Goal: Check status

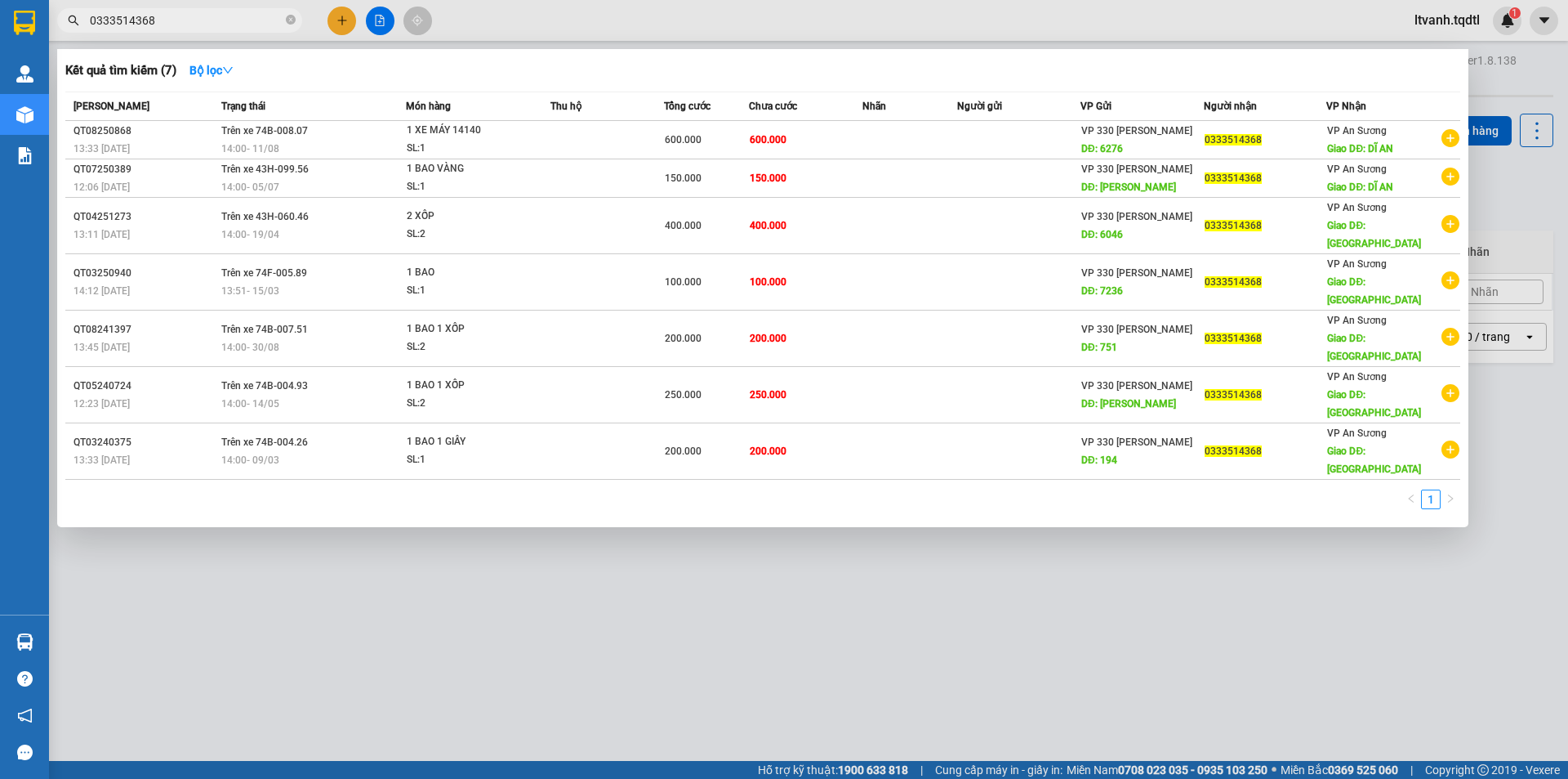
click at [262, 7] on div at bounding box center [784, 390] width 1568 height 779
click at [262, 7] on div "Kết quả [PERSON_NAME] ( 7 ) Bộ lọc Mã ĐH Trạng thái Món hàng Thu hộ Tổng [PERSO…" at bounding box center [160, 21] width 319 height 29
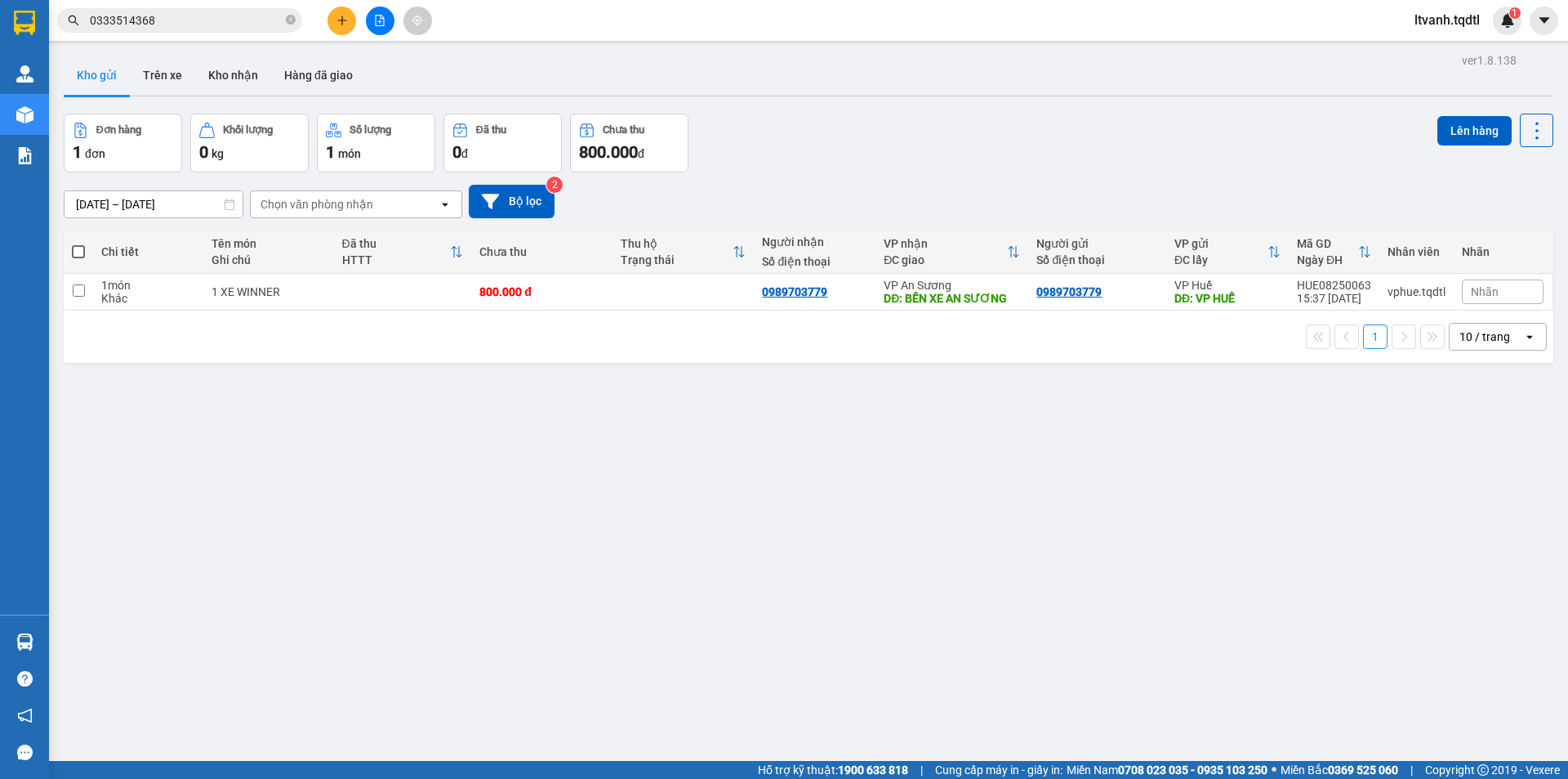
click at [263, 29] on span "0333514368" at bounding box center [179, 20] width 245 height 24
click at [263, 29] on input "0333514368" at bounding box center [187, 21] width 193 height 18
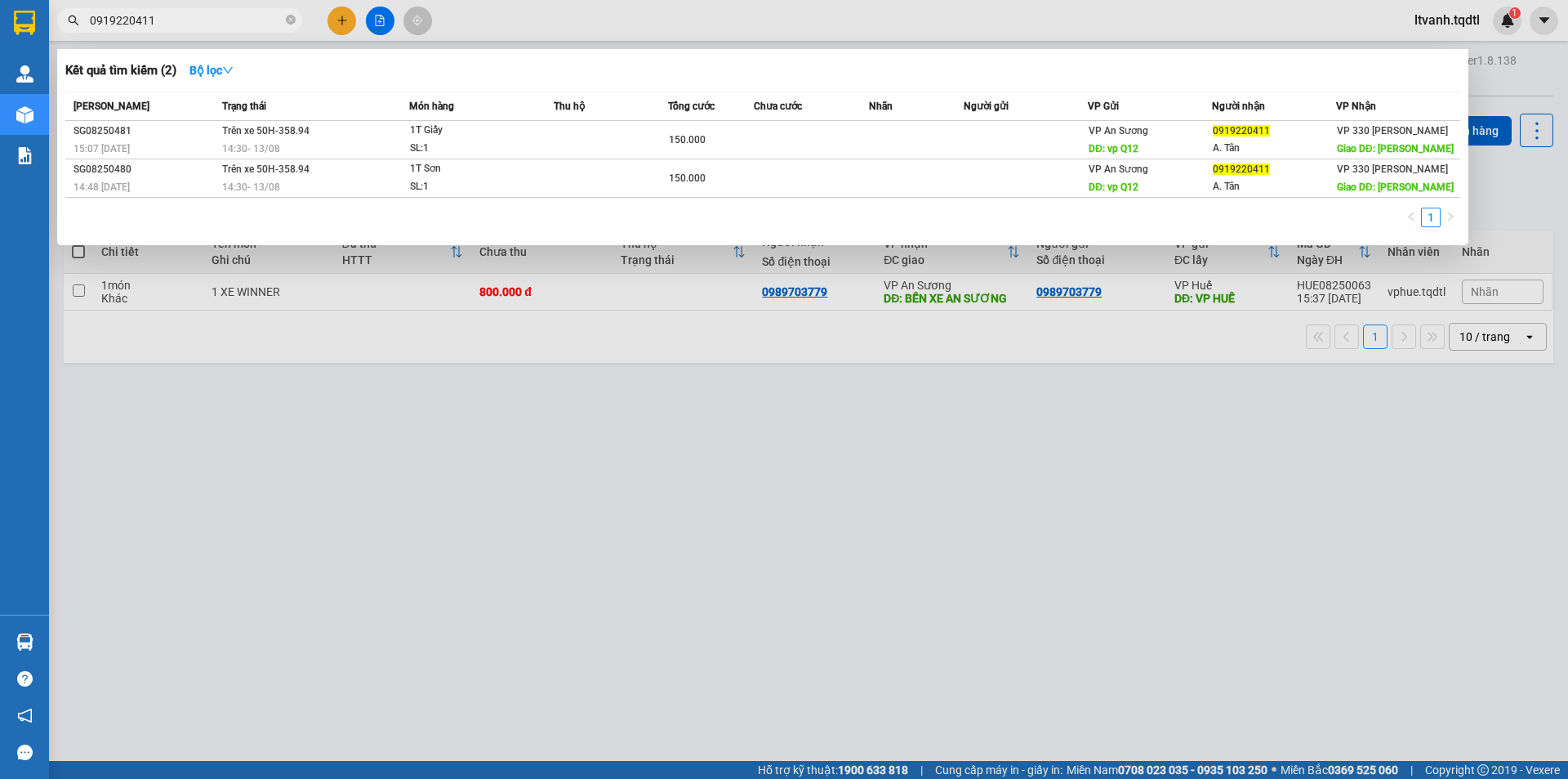
type input "0919220411"
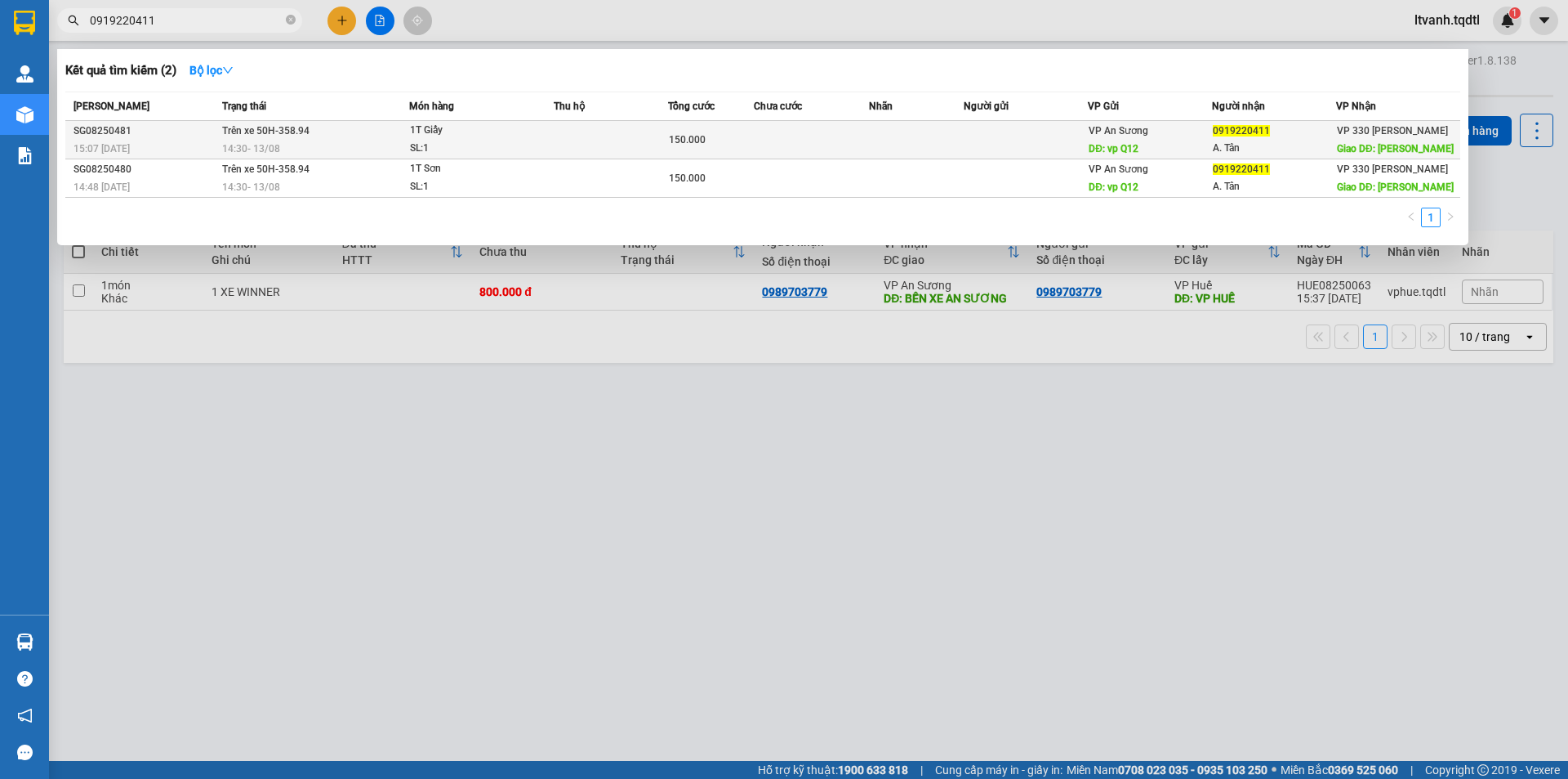
click at [784, 155] on tr "SG08250481 15:07 [DATE] Trên xe 50H-358.94 14:30 [DATE] 1T Giấy SL: 1 150.000 V…" at bounding box center [763, 140] width 1395 height 39
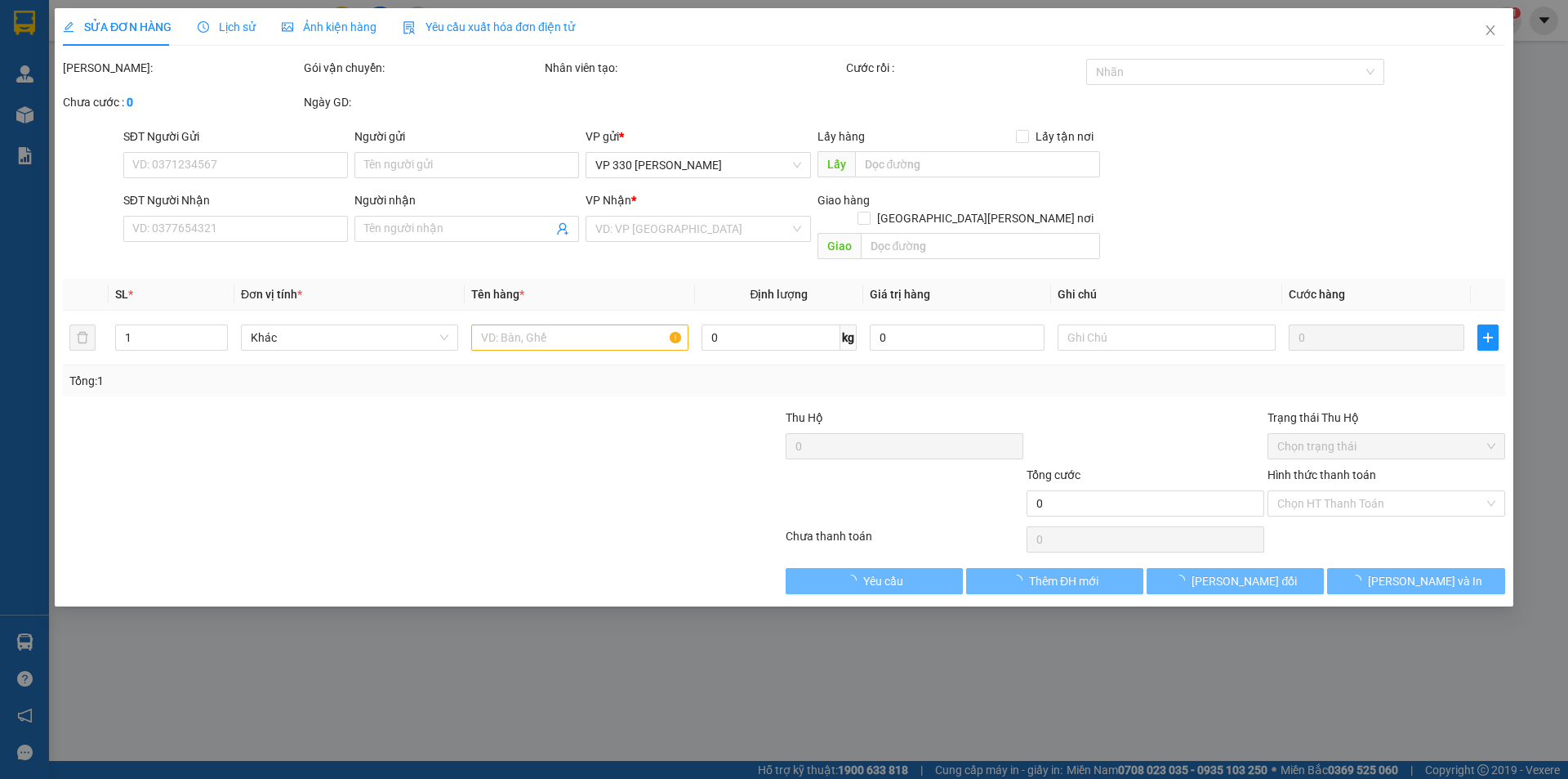
type input "vp Q12"
type input "0919220411"
type input "A. Tân"
type input "[PERSON_NAME]"
type input "150.000"
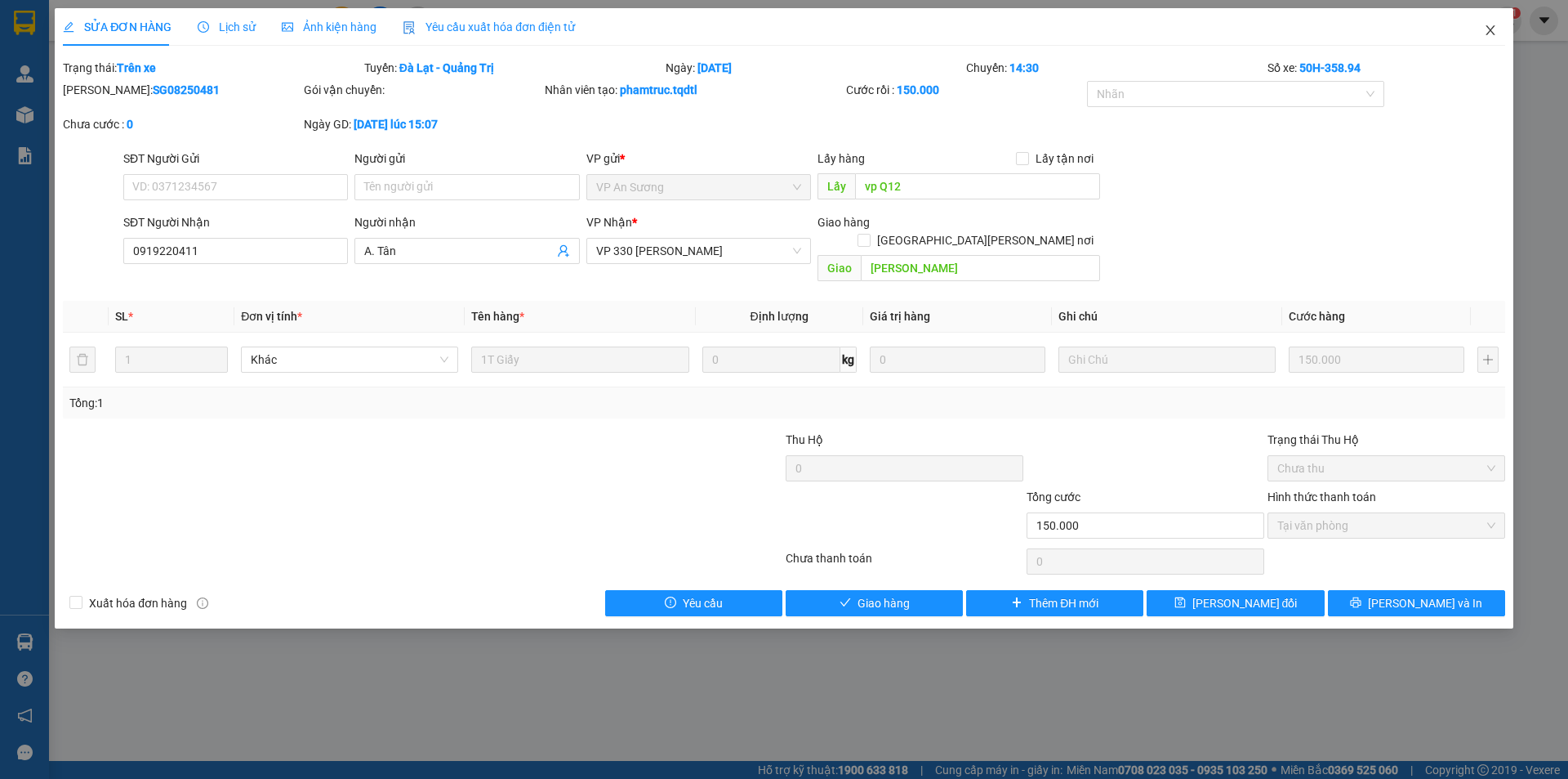
click at [1493, 29] on icon "close" at bounding box center [1491, 30] width 14 height 14
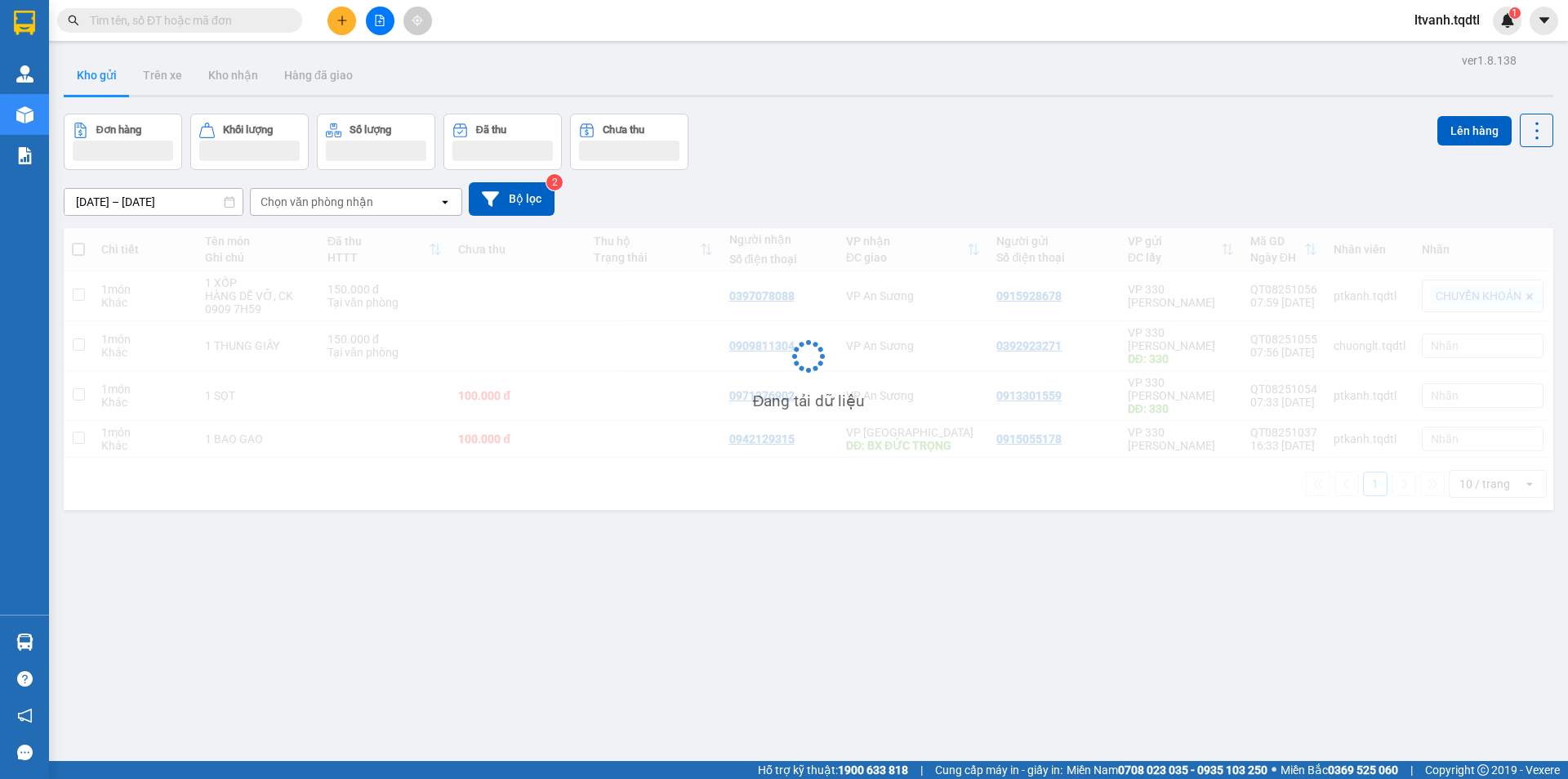
click at [159, 20] on input "text" at bounding box center [187, 21] width 193 height 18
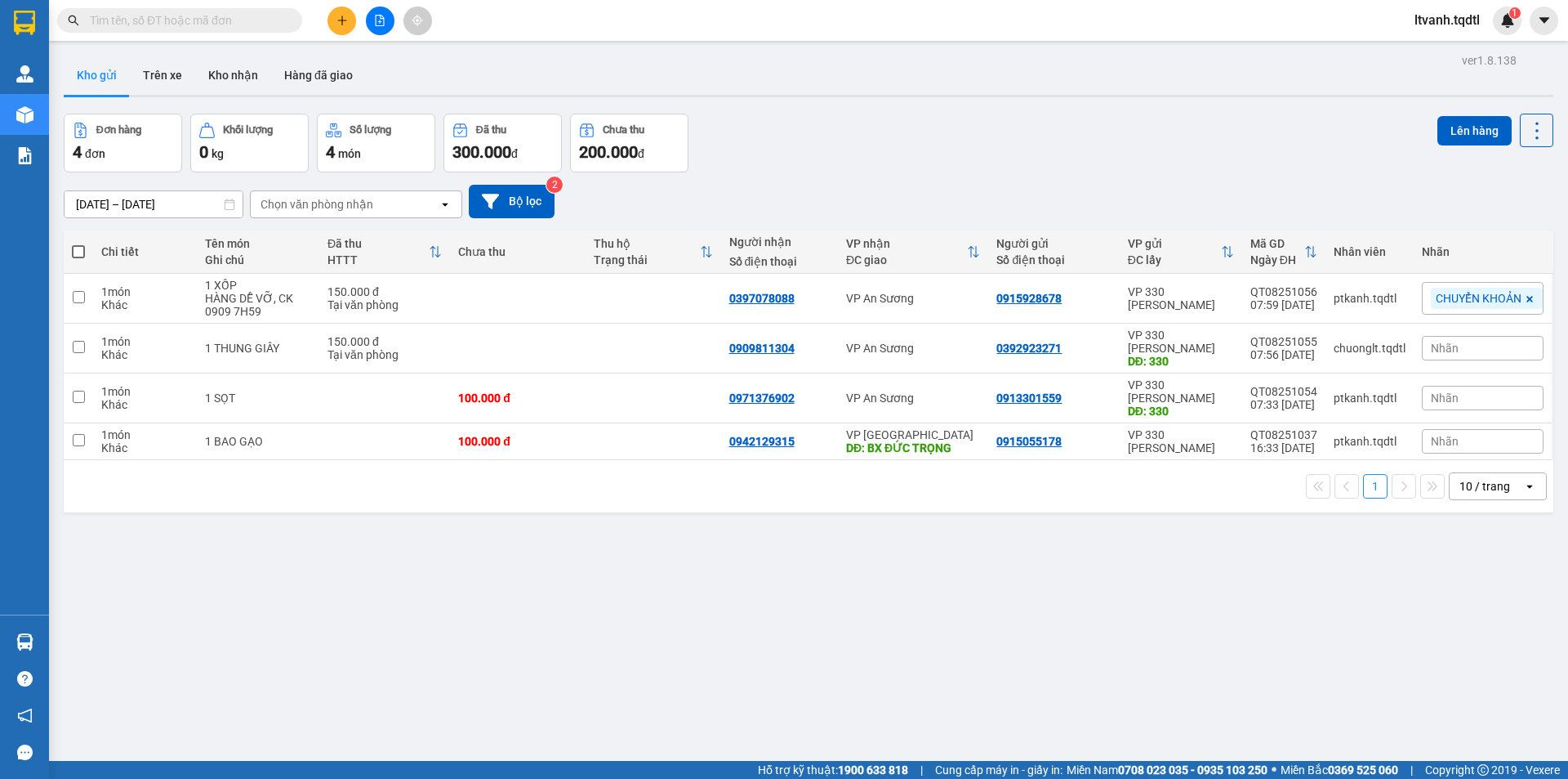
click at [159, 20] on input "text" at bounding box center [187, 21] width 193 height 18
click at [238, 12] on input "text" at bounding box center [187, 21] width 193 height 18
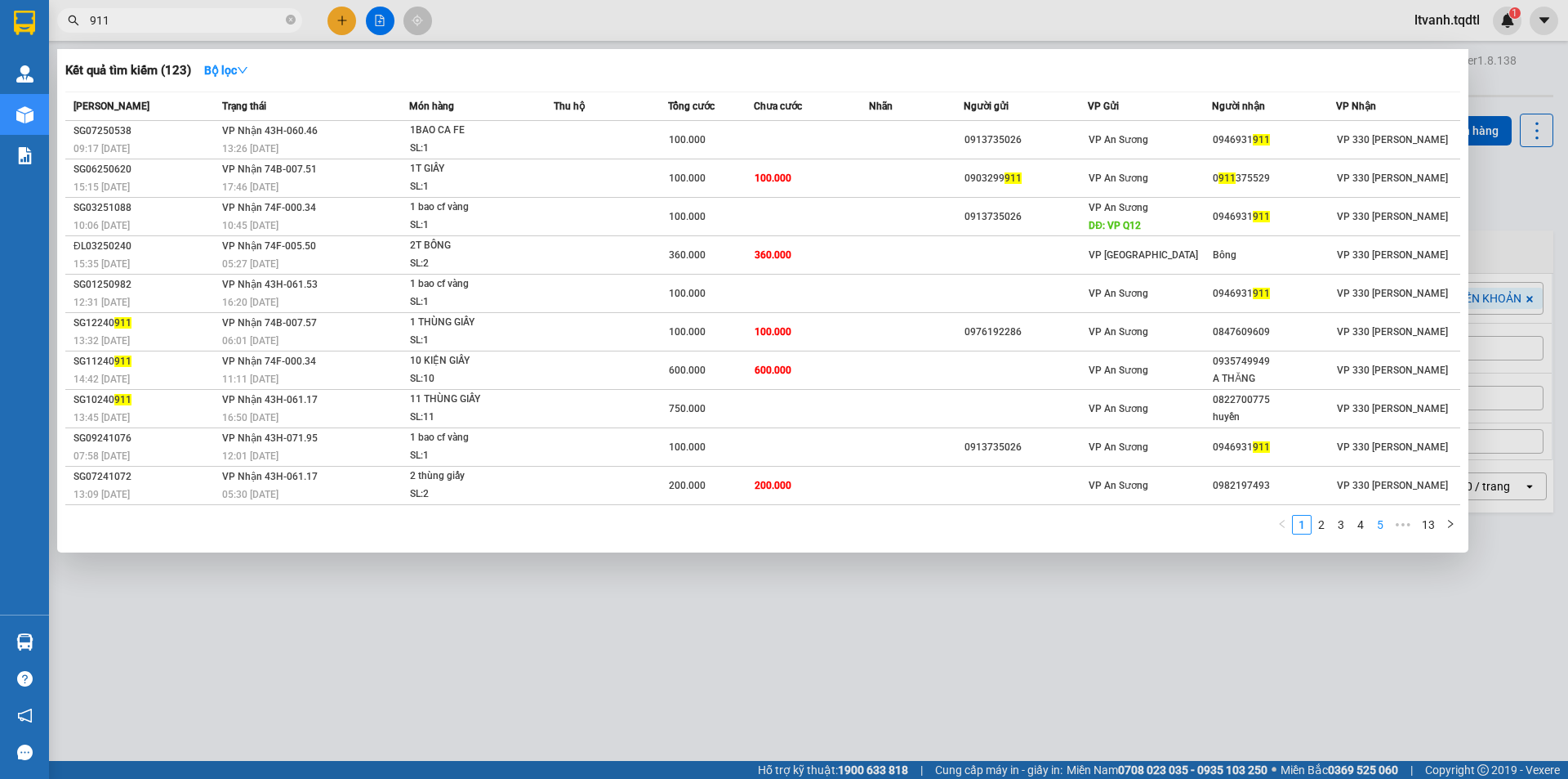
type input "911"
click at [1381, 524] on link "5" at bounding box center [1381, 525] width 18 height 18
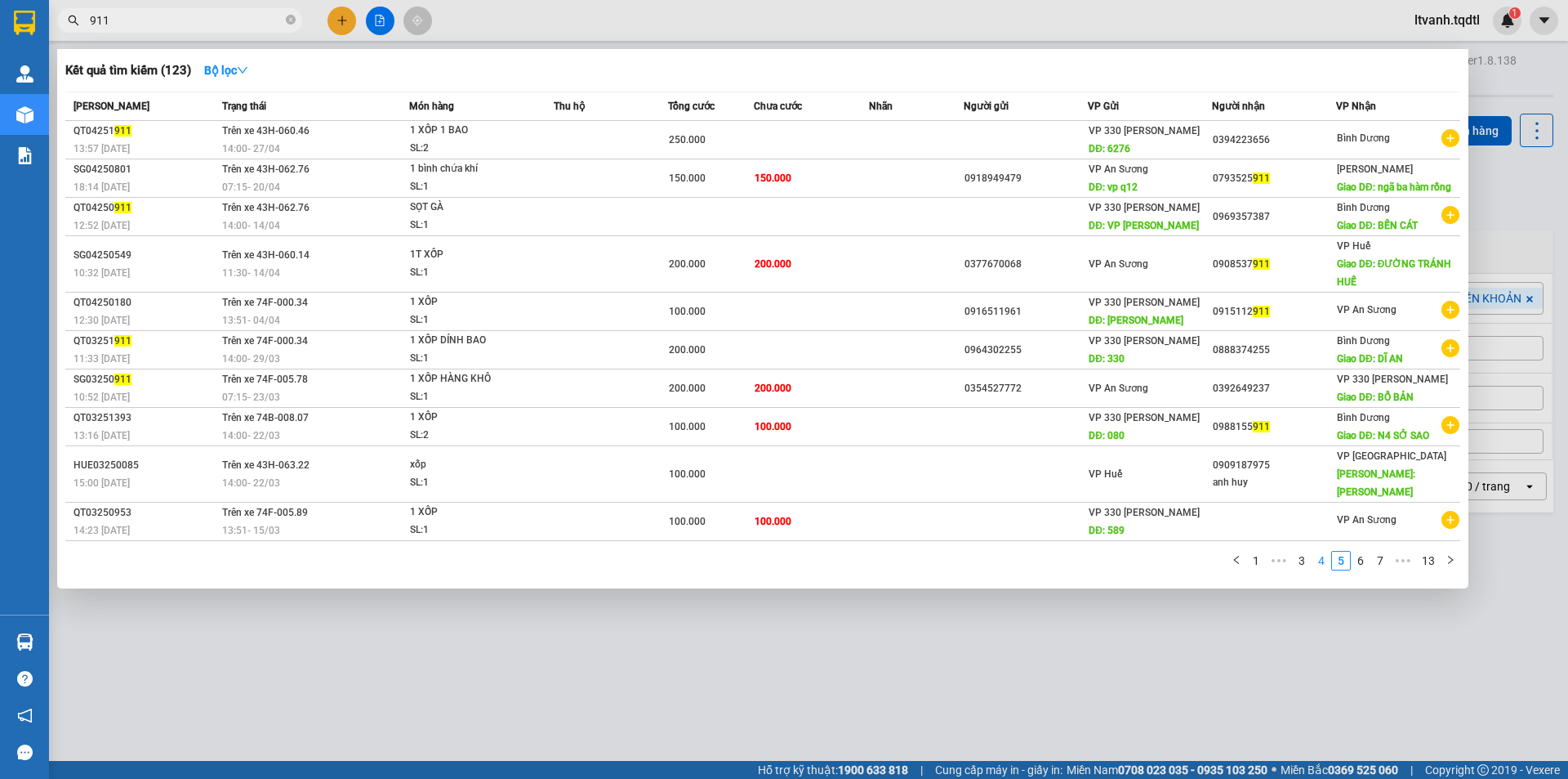
click at [1325, 560] on link "4" at bounding box center [1322, 561] width 18 height 18
click at [1325, 560] on div "Mã ĐH Trạng thái Món hàng Thu hộ Tổng cước Chưa cước Nhãn Người gửi VP Gửi Ngườ…" at bounding box center [763, 336] width 1395 height 489
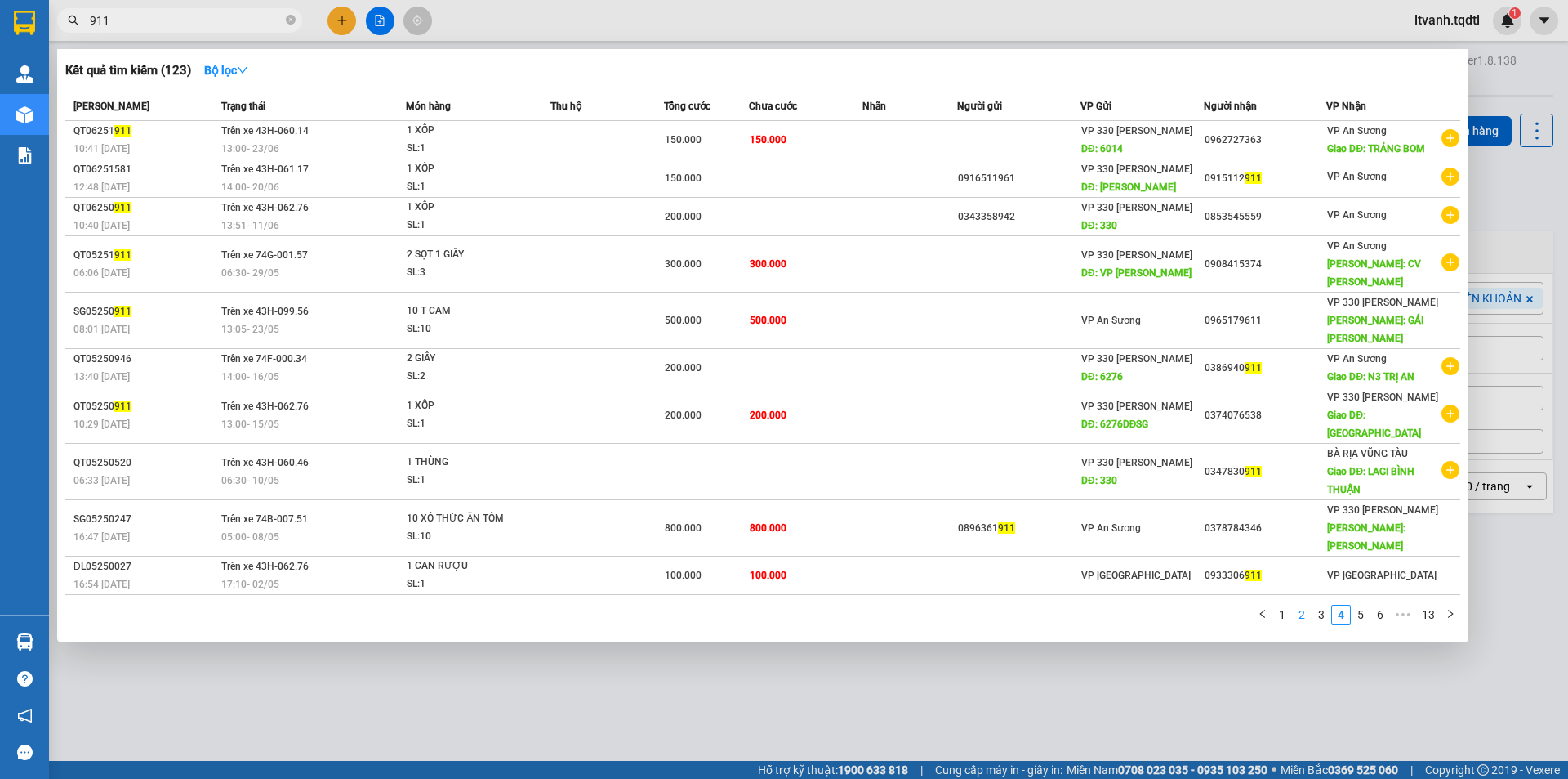
click at [1304, 606] on link "2" at bounding box center [1302, 615] width 18 height 18
click at [1304, 557] on div "Mã ĐH Trạng thái Món hàng Thu hộ Tổng cước Chưa cước Nhãn Người gửi VP Gửi Ngườ…" at bounding box center [763, 363] width 1395 height 543
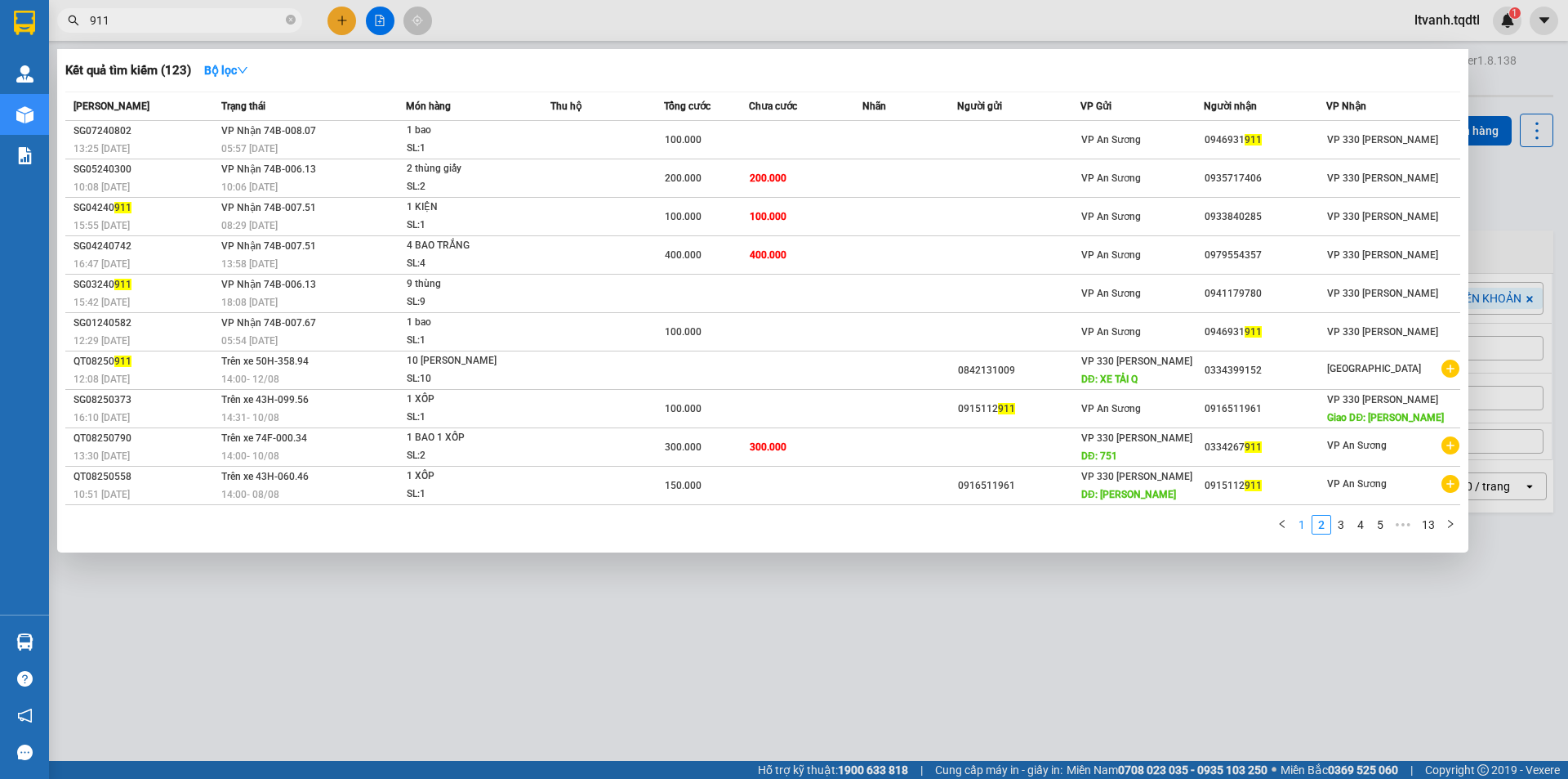
click at [1306, 527] on link "1" at bounding box center [1302, 525] width 18 height 18
click at [1306, 527] on div "Mã ĐH Trạng thái Món hàng Thu hộ Tổng cước Chưa cước Nhãn Người gửi VP Gửi Ngườ…" at bounding box center [763, 318] width 1395 height 453
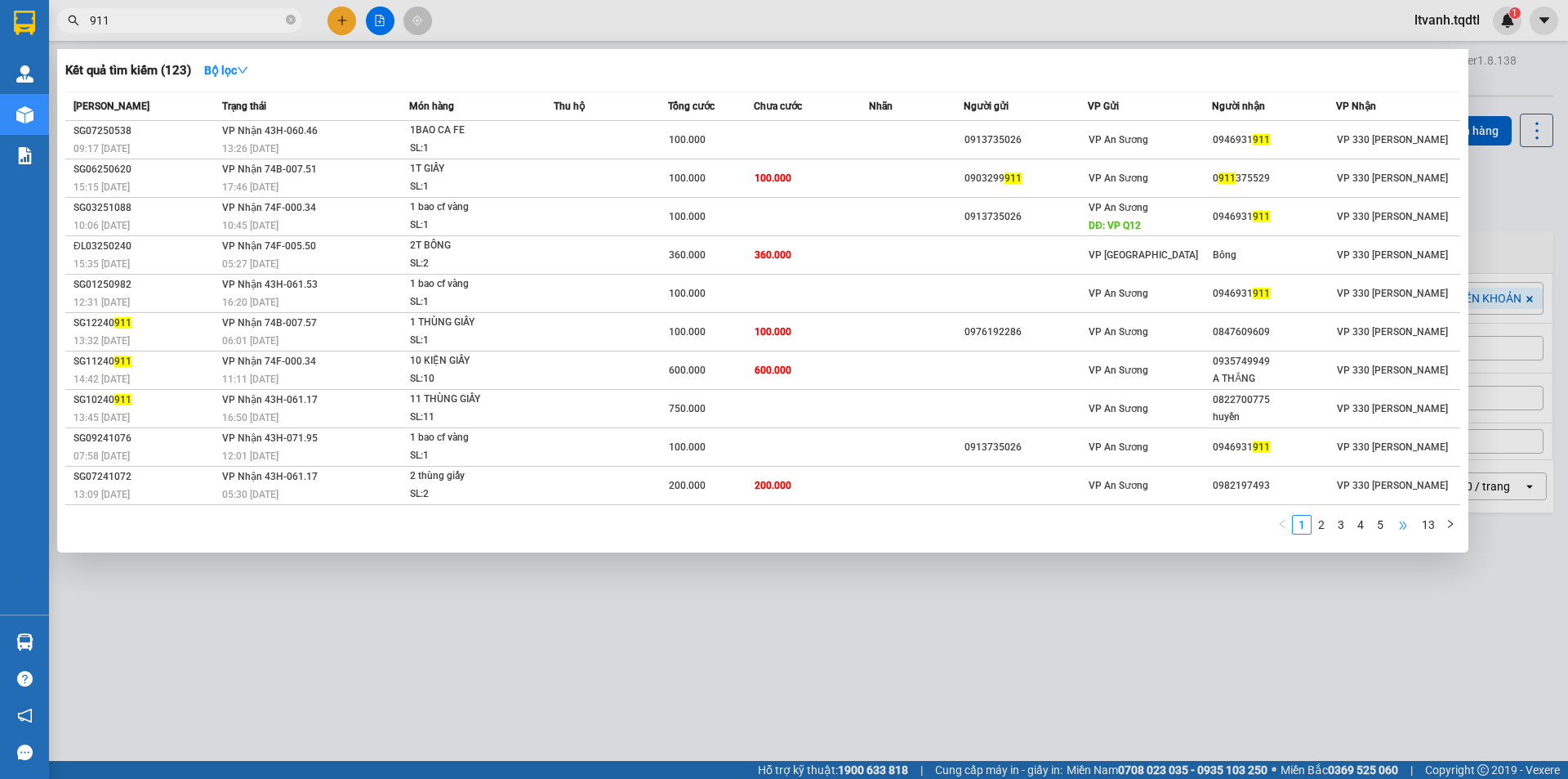
click at [1393, 523] on span "•••" at bounding box center [1403, 525] width 26 height 20
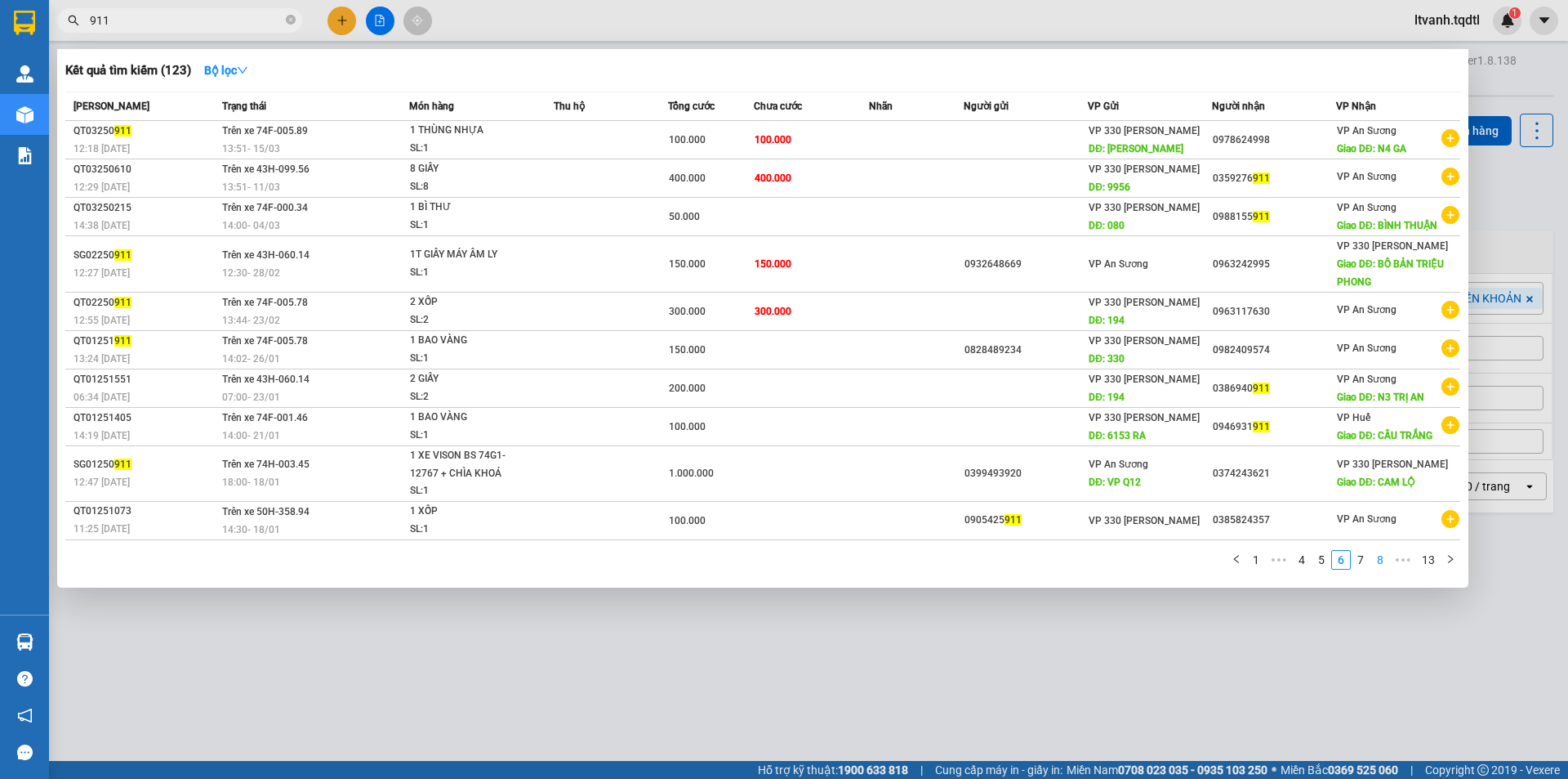
click at [1357, 564] on link "7" at bounding box center [1361, 560] width 18 height 18
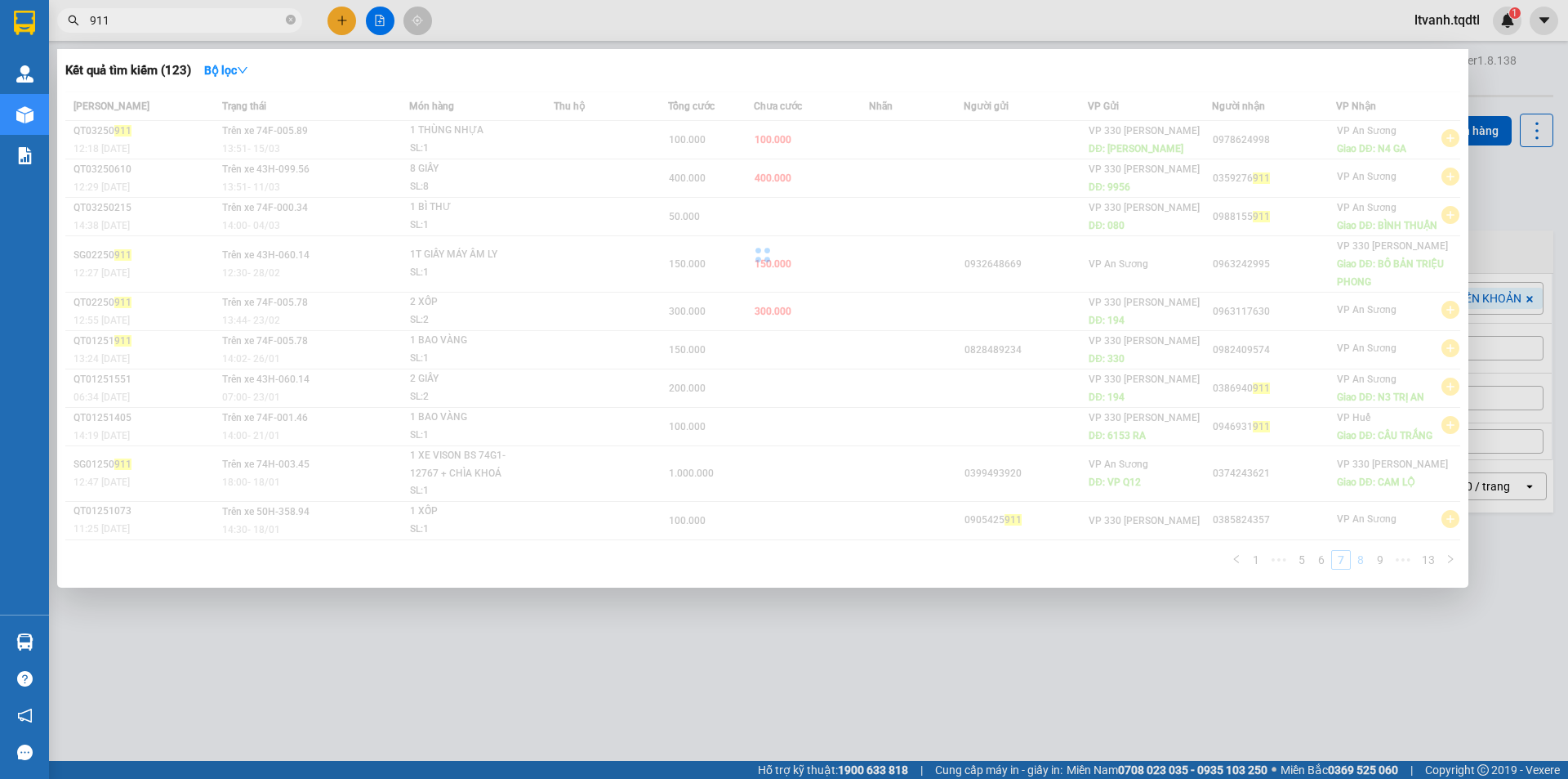
click at [1357, 564] on div "Mã ĐH Trạng thái Món hàng Thu hộ Tổng cước Chưa cước Nhãn Người gửi VP Gửi Ngườ…" at bounding box center [763, 335] width 1395 height 488
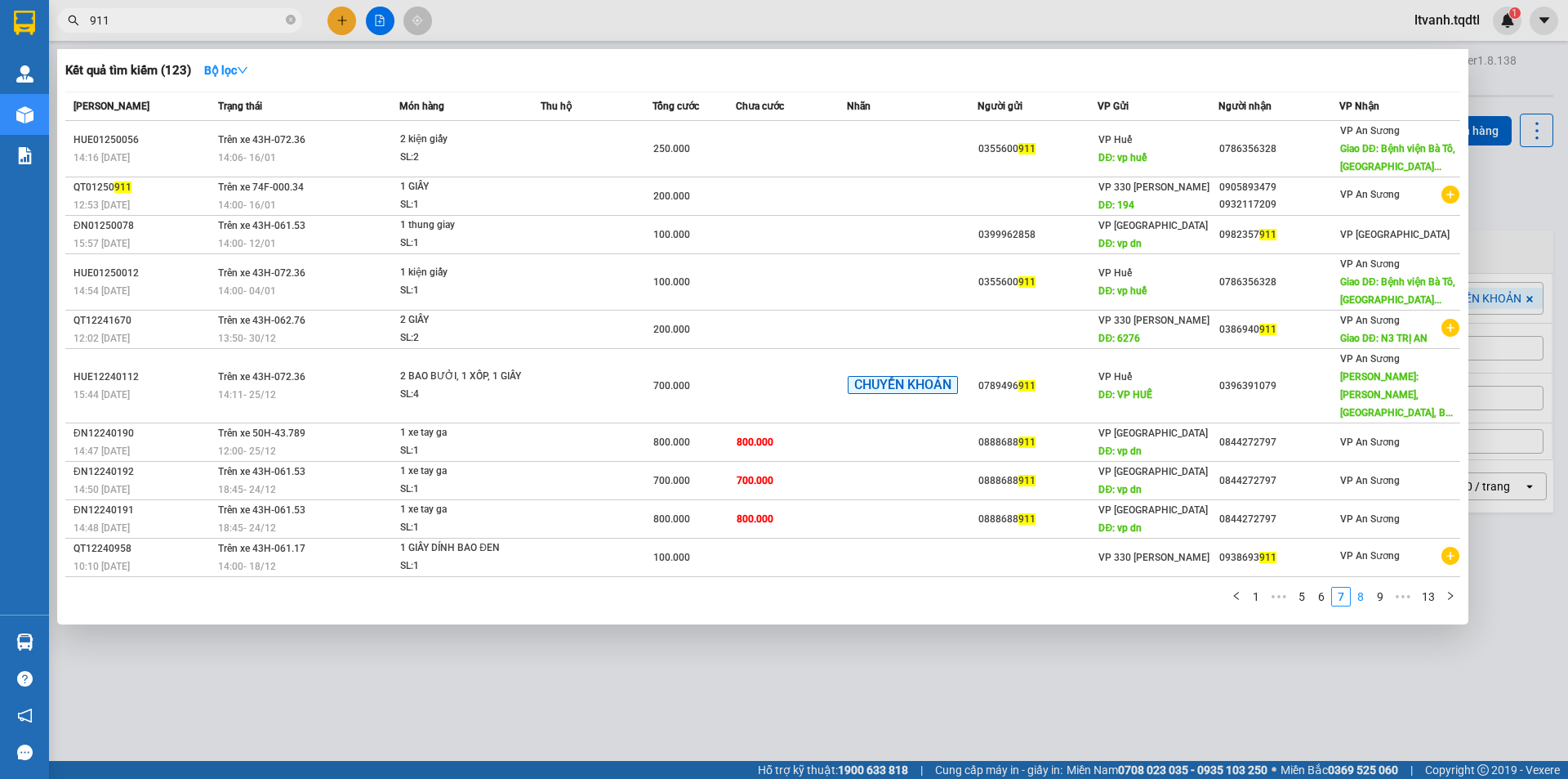
click at [1367, 588] on link "8" at bounding box center [1361, 597] width 18 height 18
click at [1367, 574] on div "Mã ĐH Trạng thái Món hàng Thu hộ Tổng cước Chưa cước Nhãn Người gửi VP Gửi Ngườ…" at bounding box center [763, 354] width 1395 height 525
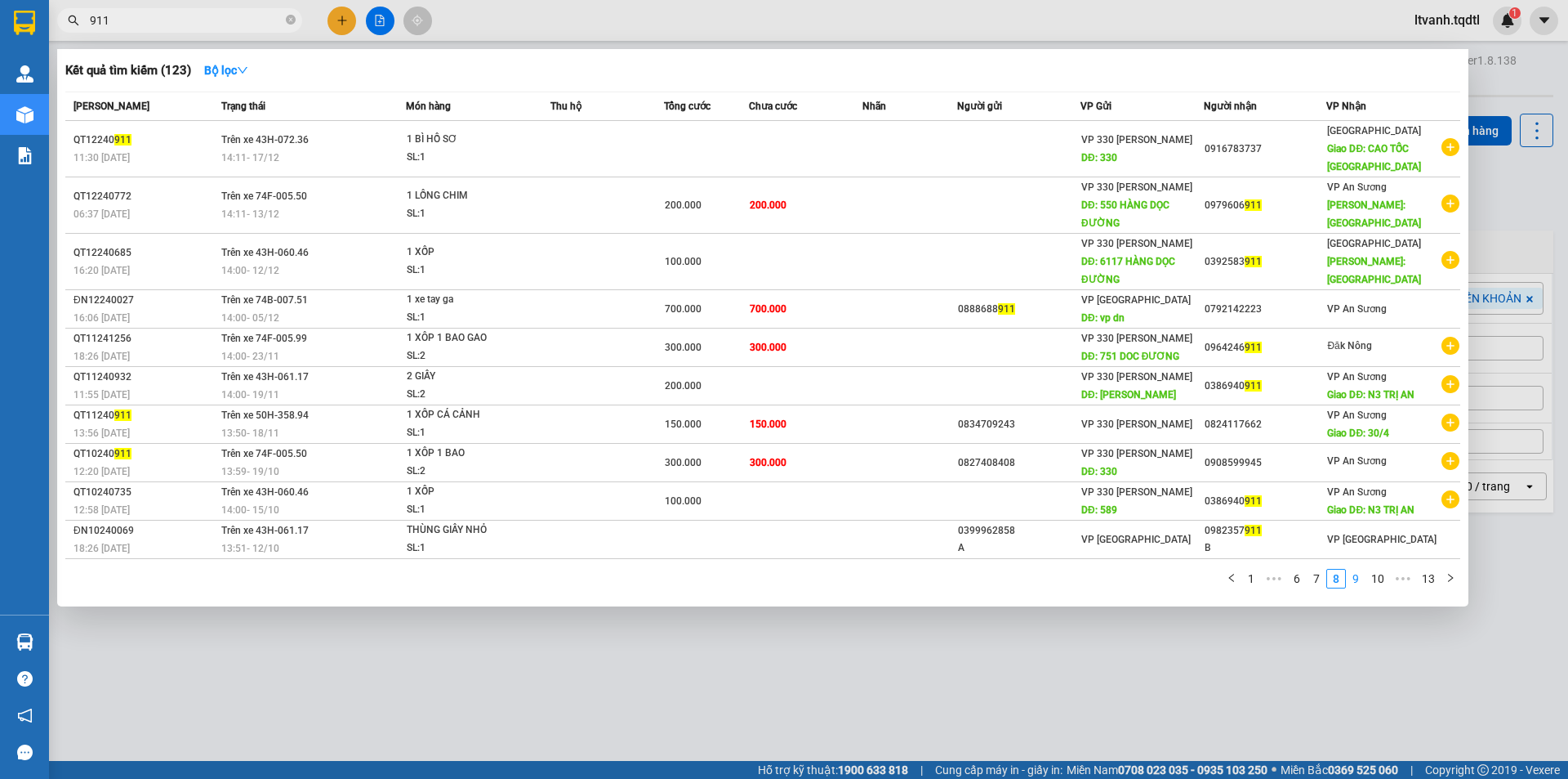
click at [1359, 582] on link "9" at bounding box center [1356, 579] width 18 height 18
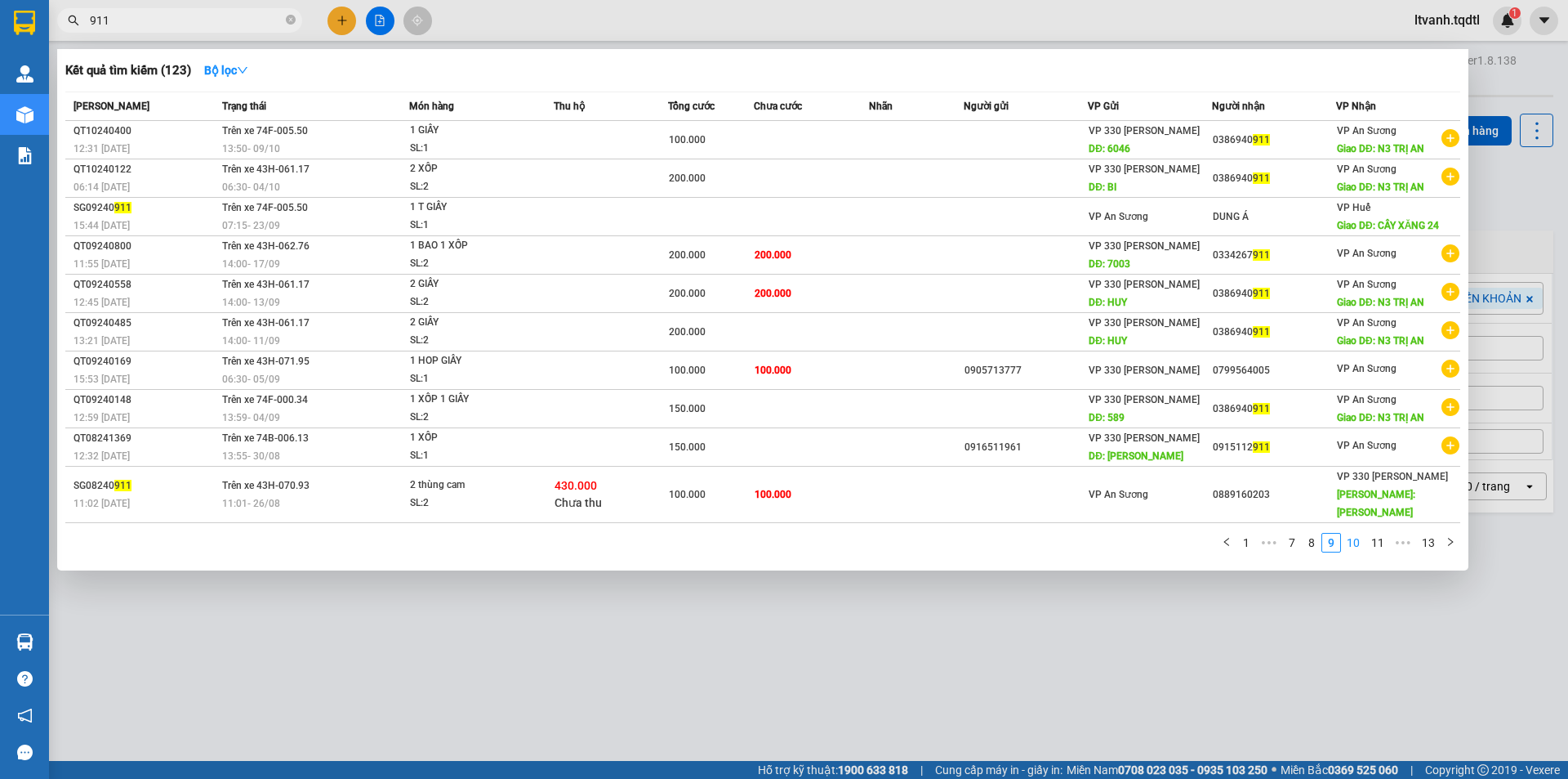
click at [1359, 534] on link "10" at bounding box center [1353, 543] width 23 height 18
click at [1359, 526] on div "Mã ĐH Trạng thái Món hàng Thu hộ Tổng cước Chưa cước Nhãn Người gửi VP Gửi Ngườ…" at bounding box center [763, 327] width 1395 height 471
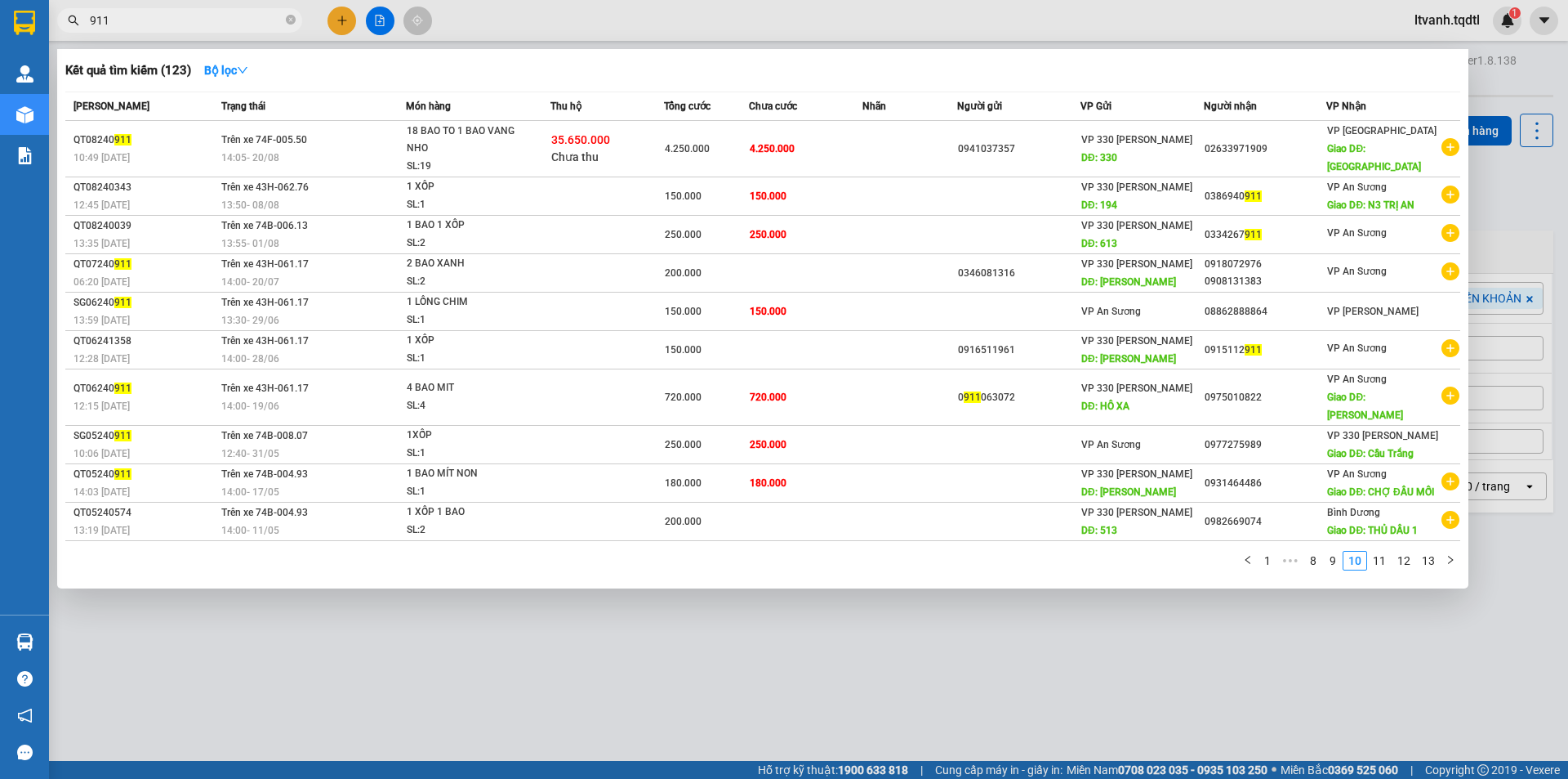
click at [1383, 558] on link "11" at bounding box center [1379, 561] width 23 height 18
click at [1383, 558] on div "Mã ĐH Trạng thái Món hàng Thu hộ Tổng cước Chưa cước Nhãn Người gửi VP Gửi Ngườ…" at bounding box center [763, 336] width 1395 height 489
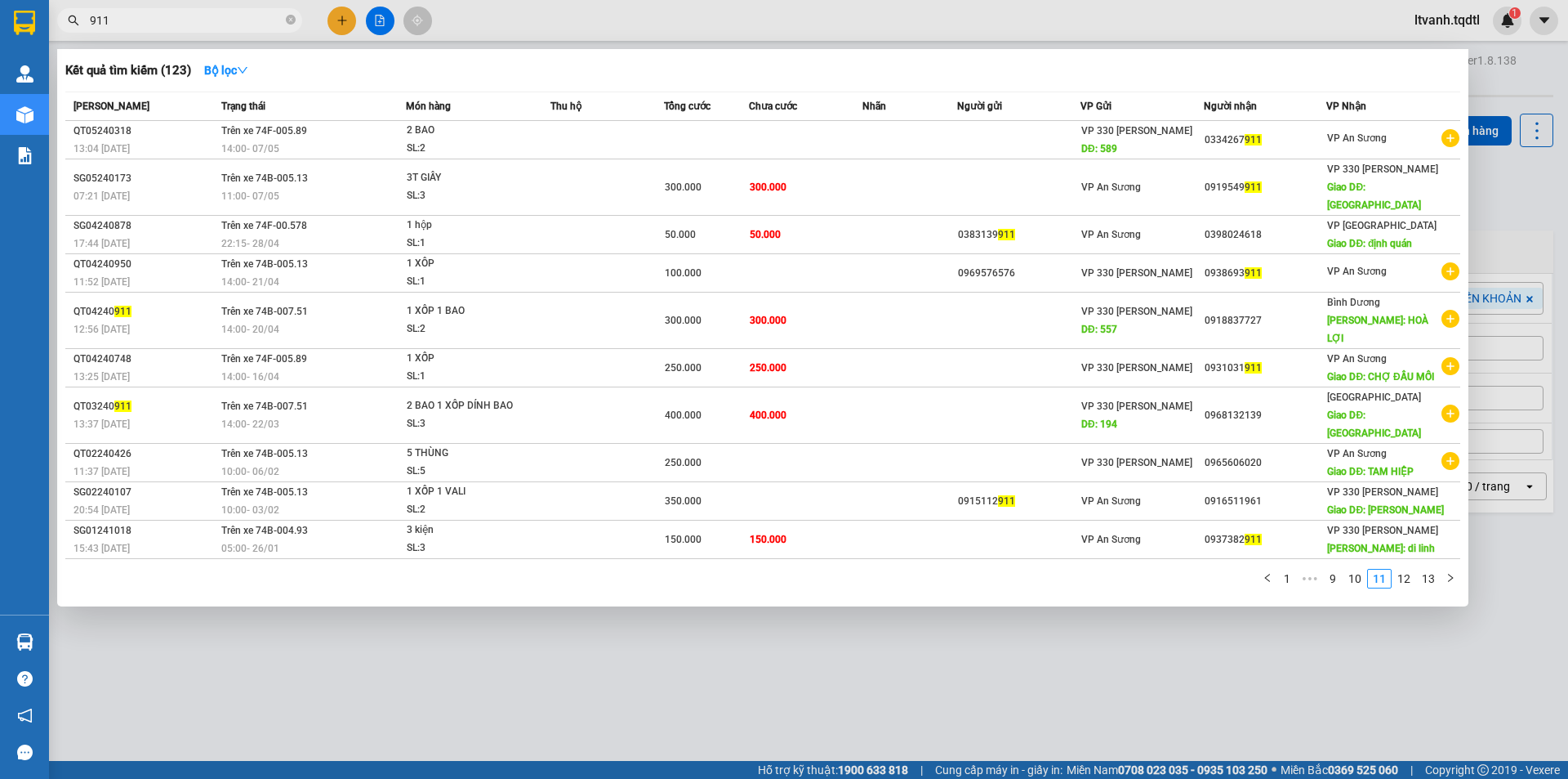
click at [1407, 570] on link "12" at bounding box center [1404, 579] width 23 height 18
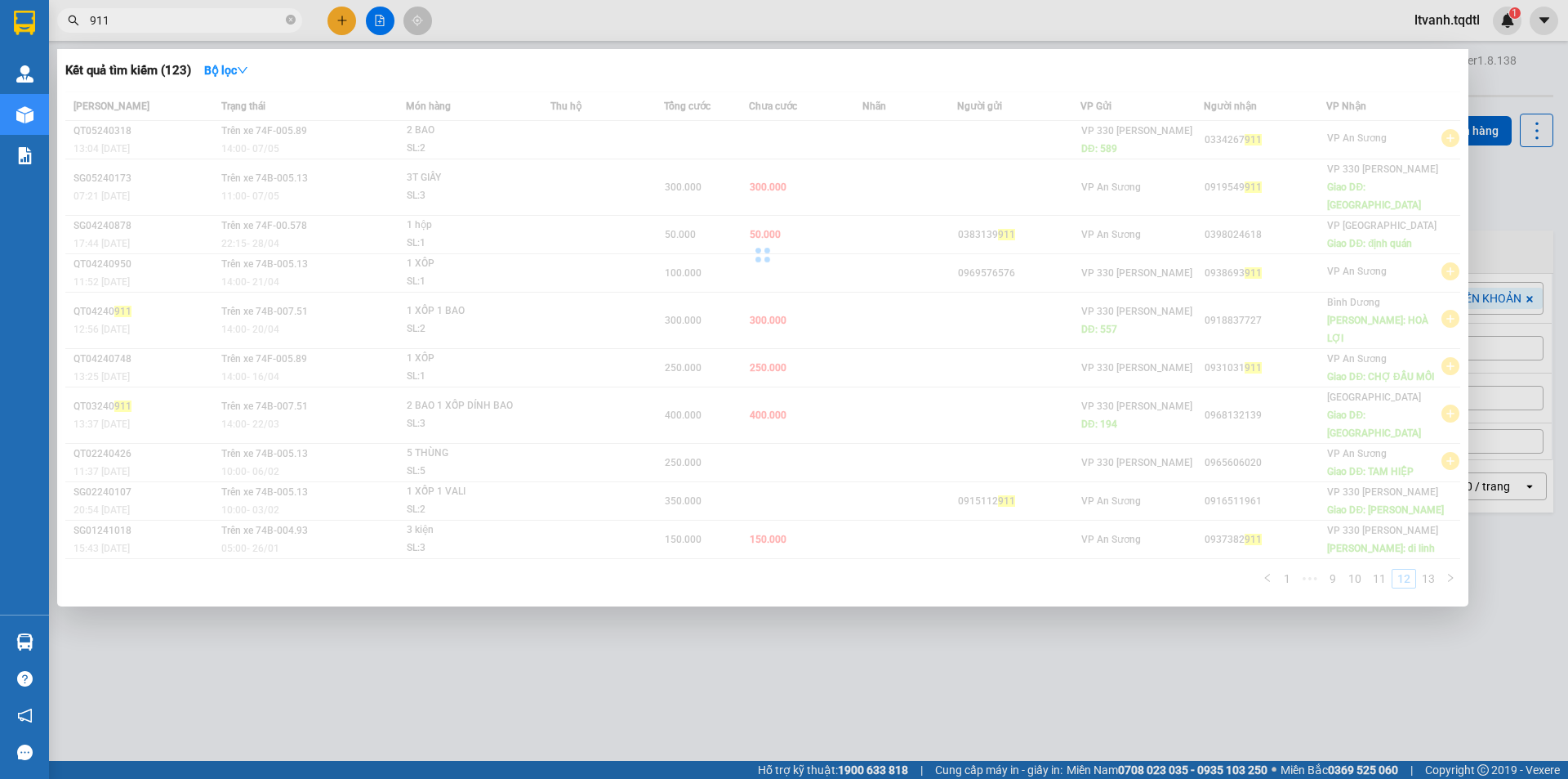
click at [1408, 540] on div "Mã ĐH Trạng thái Món hàng Thu hộ Tổng cước Chưa cước Nhãn Người gửi VP Gửi Ngườ…" at bounding box center [763, 345] width 1395 height 507
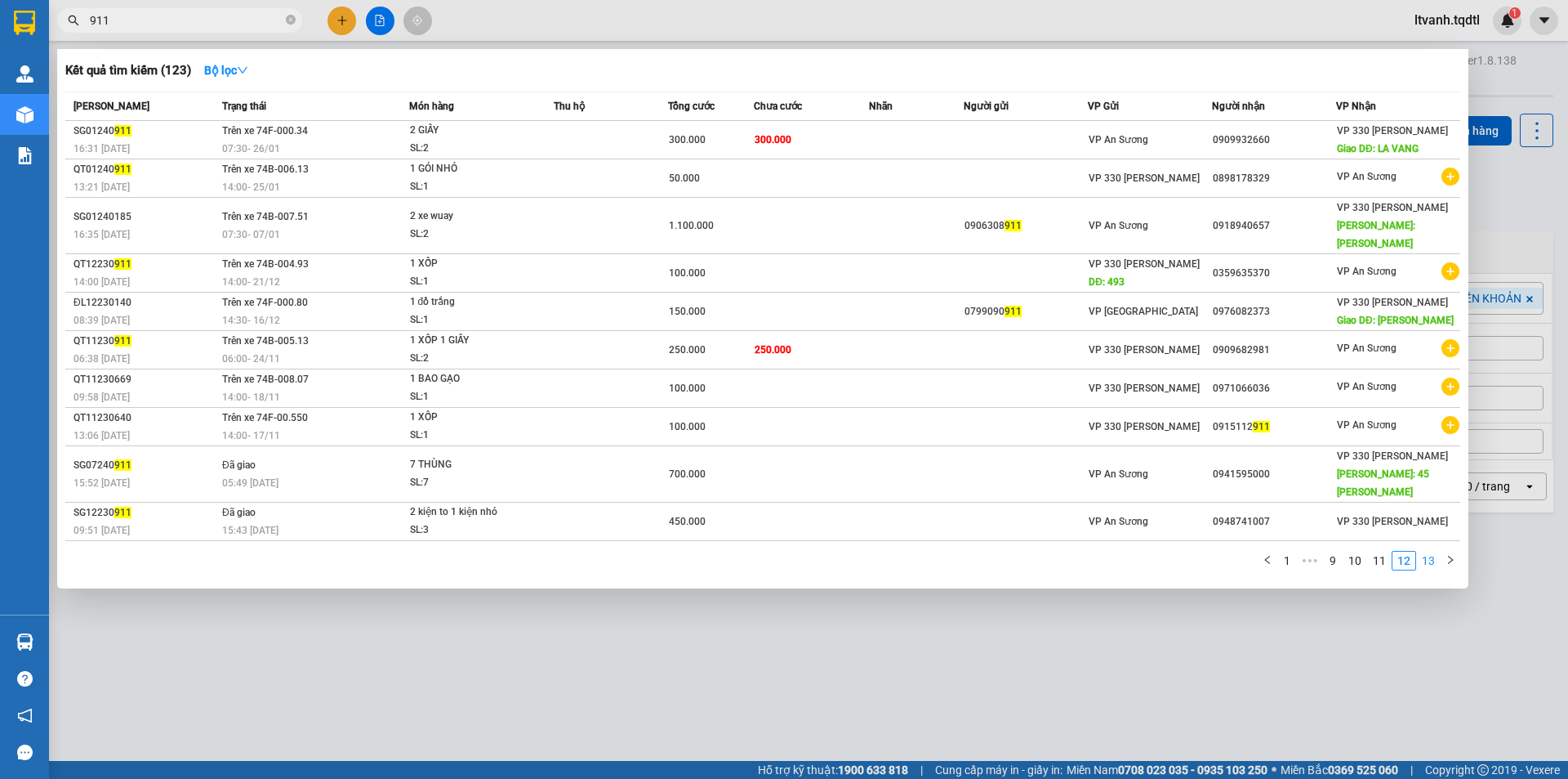
click at [1433, 552] on link "13" at bounding box center [1428, 561] width 23 height 18
click at [1433, 529] on div "Mã ĐH Trạng thái Món hàng Thu hộ Tổng cước Chưa cước Nhãn Người gửi VP Gửi Ngườ…" at bounding box center [763, 336] width 1395 height 489
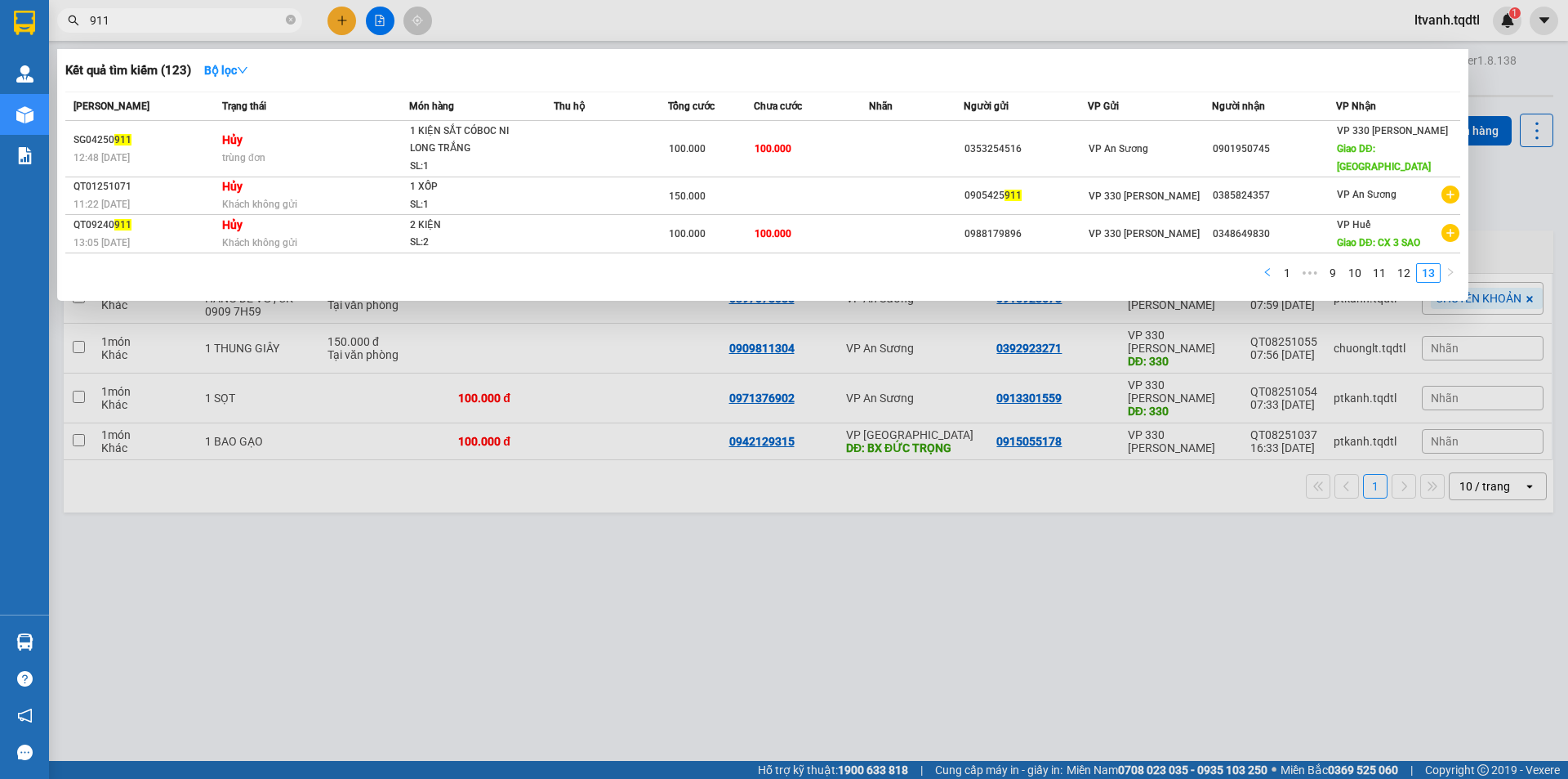
click at [1272, 270] on icon "left" at bounding box center [1267, 271] width 10 height 10
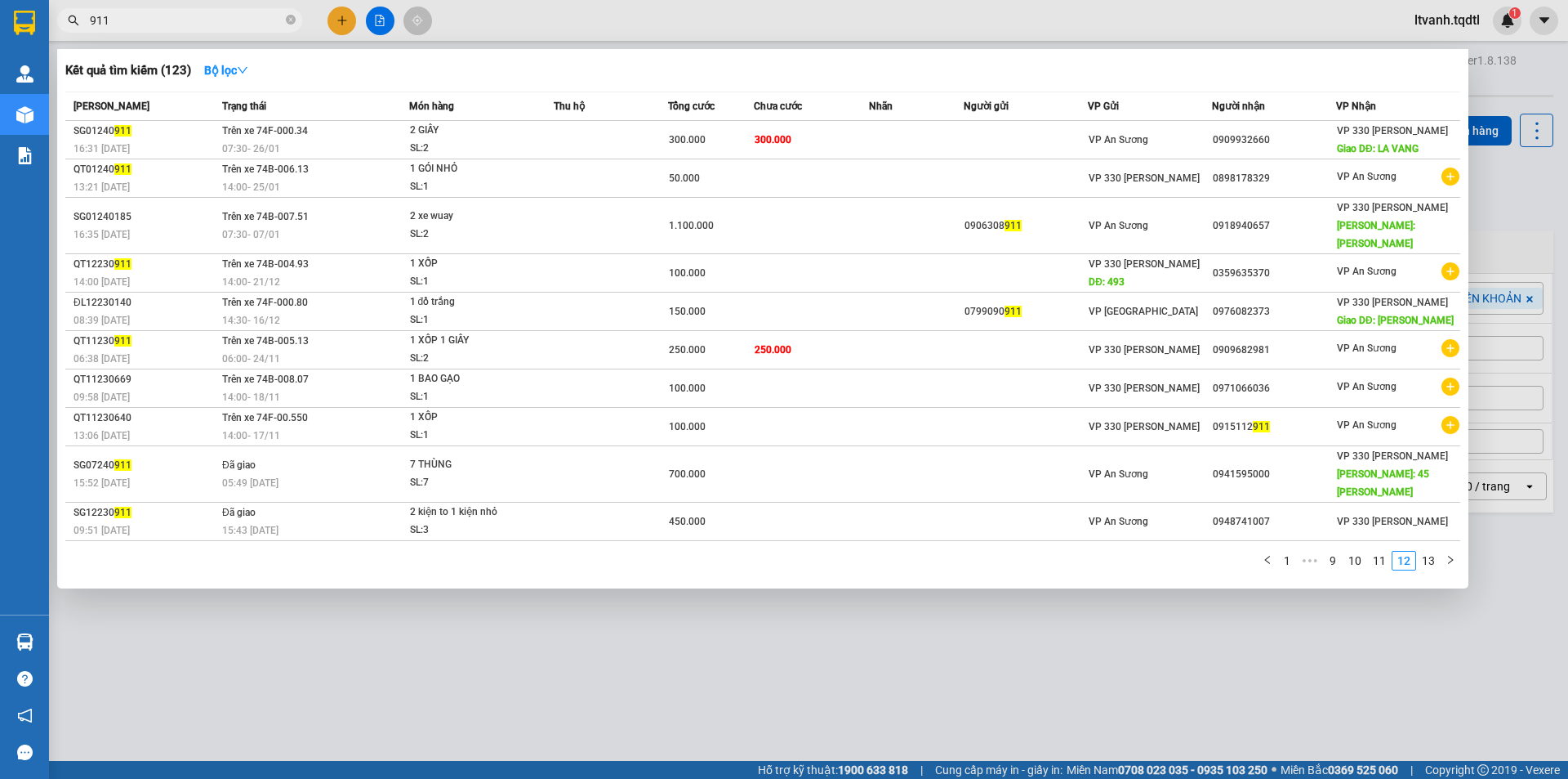
click at [1290, 552] on link "1" at bounding box center [1288, 561] width 18 height 18
